Goal: Transaction & Acquisition: Purchase product/service

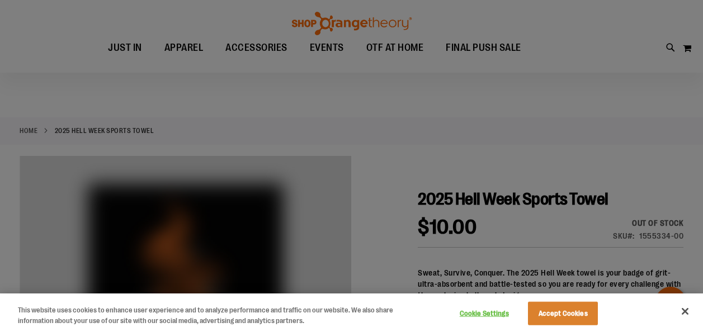
scroll to position [167, 0]
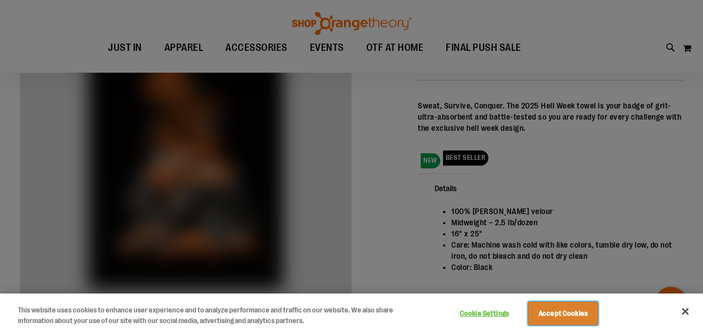
click at [577, 320] on button "Accept Cookies" at bounding box center [563, 313] width 70 height 23
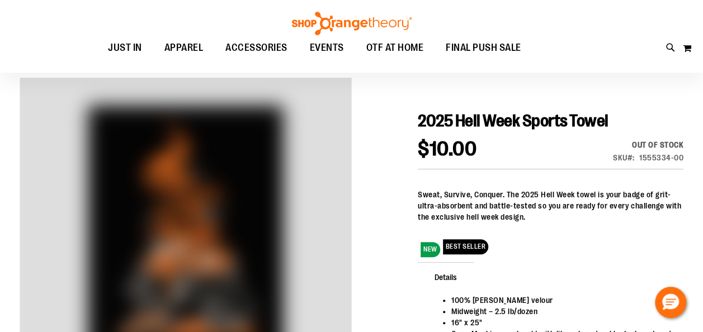
scroll to position [0, 0]
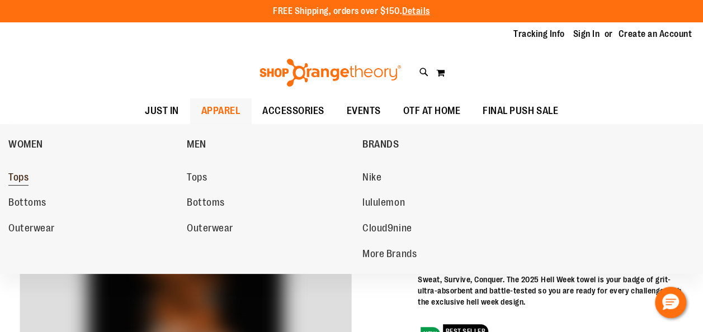
click at [10, 178] on span "Tops" at bounding box center [18, 179] width 20 height 14
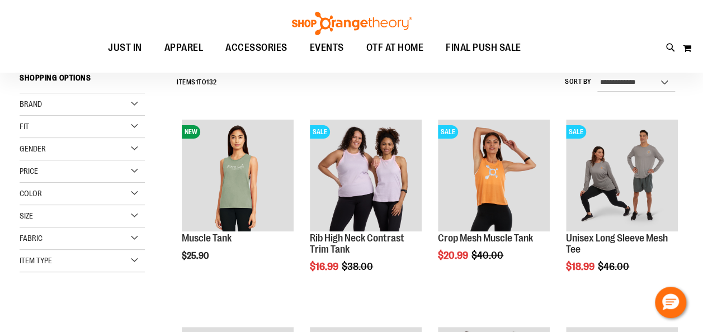
scroll to position [112, 0]
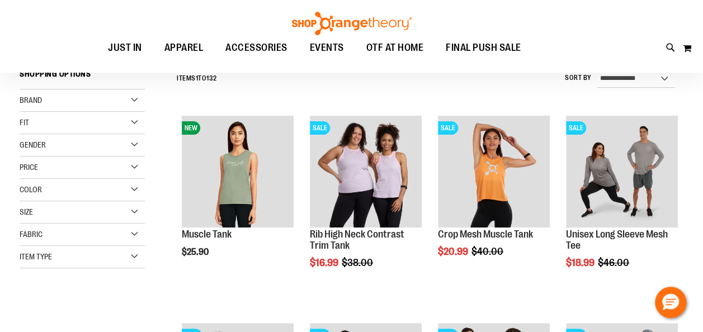
click at [130, 124] on div "Fit" at bounding box center [82, 123] width 125 height 22
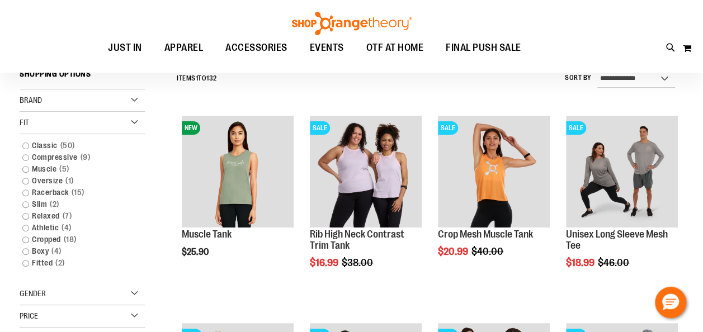
click at [130, 124] on div "Fit" at bounding box center [82, 123] width 125 height 22
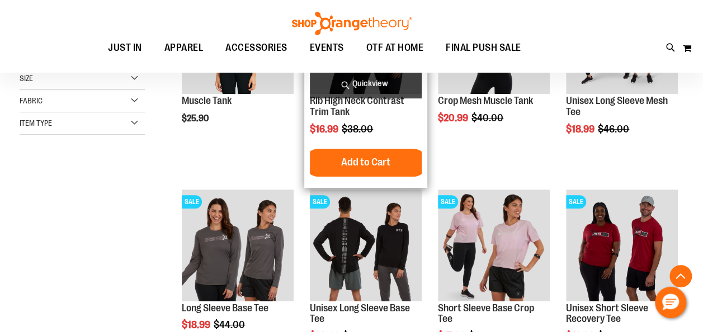
scroll to position [336, 0]
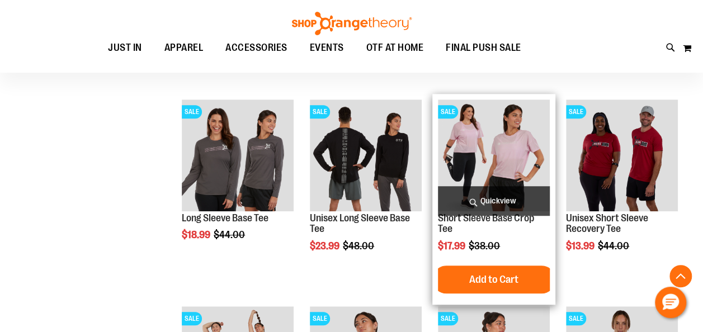
click at [497, 150] on img "product" at bounding box center [494, 156] width 112 height 112
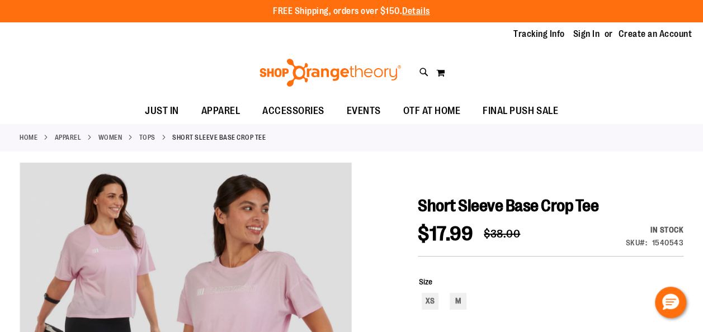
click at [148, 139] on link "Tops" at bounding box center [147, 138] width 16 height 10
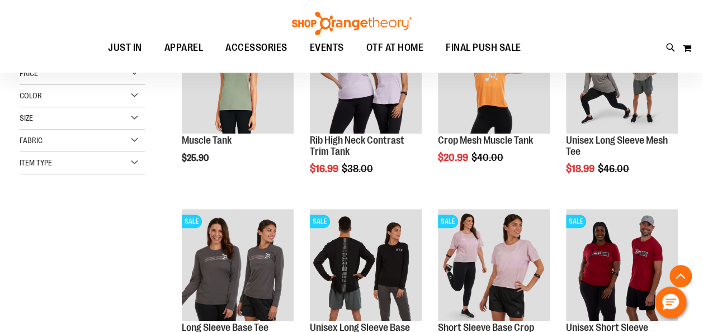
scroll to position [224, 0]
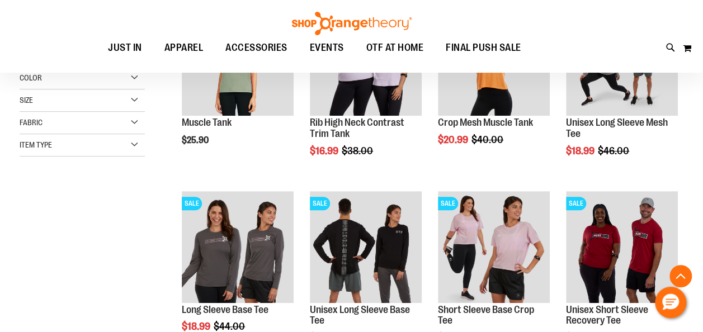
click at [130, 140] on div "Item Type" at bounding box center [82, 145] width 125 height 22
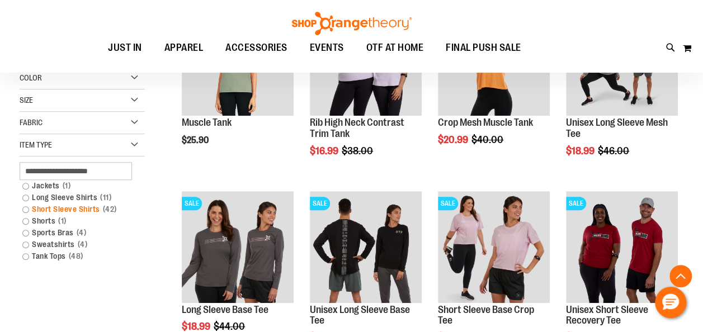
click at [53, 204] on link "Short Sleeve Shirts 42 items" at bounding box center [77, 210] width 120 height 12
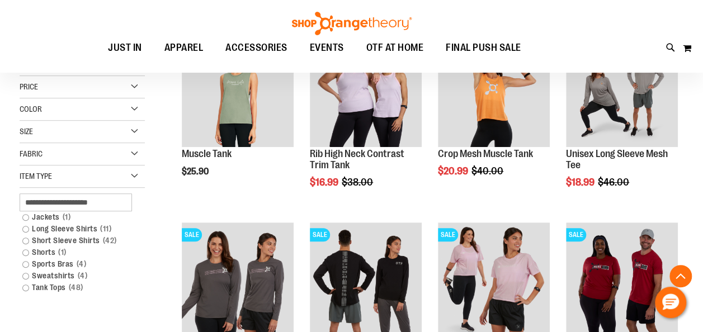
scroll to position [328, 0]
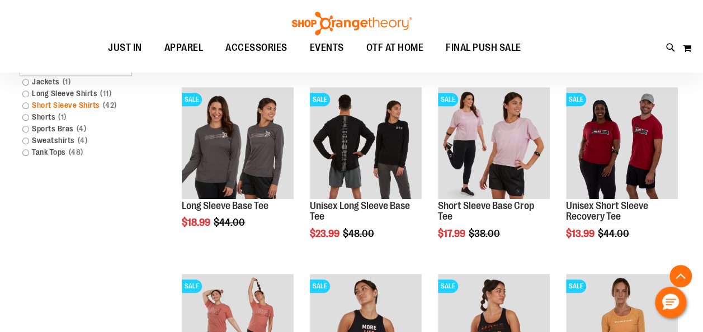
click at [72, 105] on div "Filter Shop By Shopping Options Brand Nike lululemon" at bounding box center [89, 21] width 138 height 346
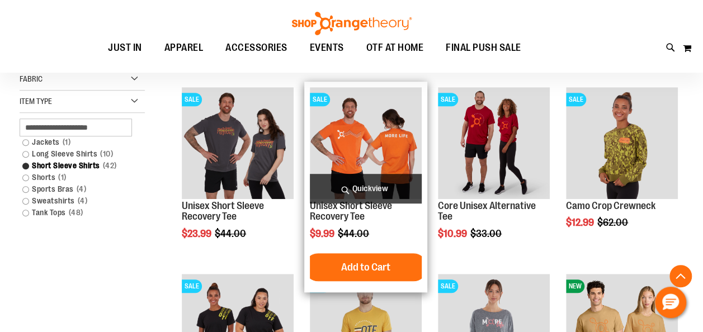
click at [368, 112] on img "product" at bounding box center [366, 143] width 112 height 112
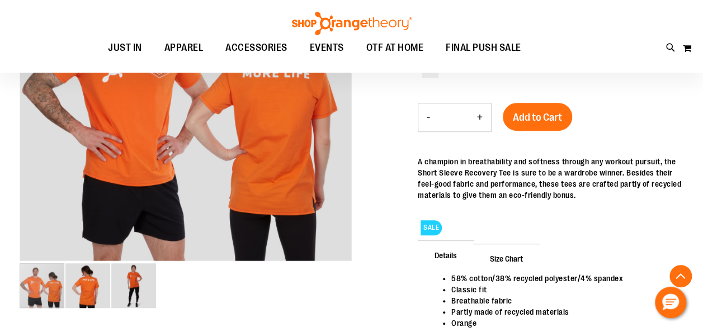
scroll to position [280, 0]
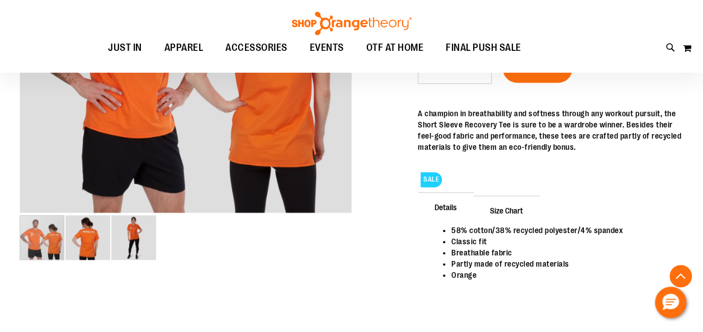
click at [500, 212] on span "Size Chart" at bounding box center [506, 210] width 67 height 29
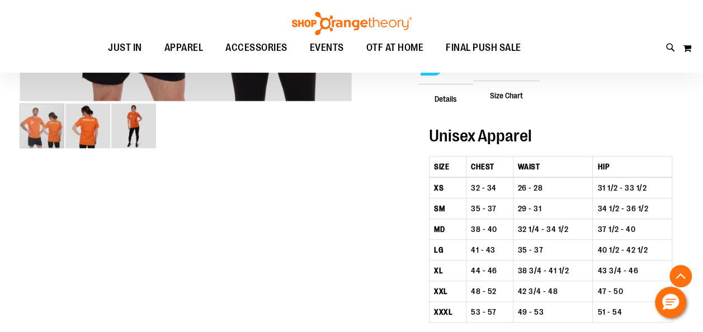
scroll to position [503, 0]
